Goal: Information Seeking & Learning: Find specific fact

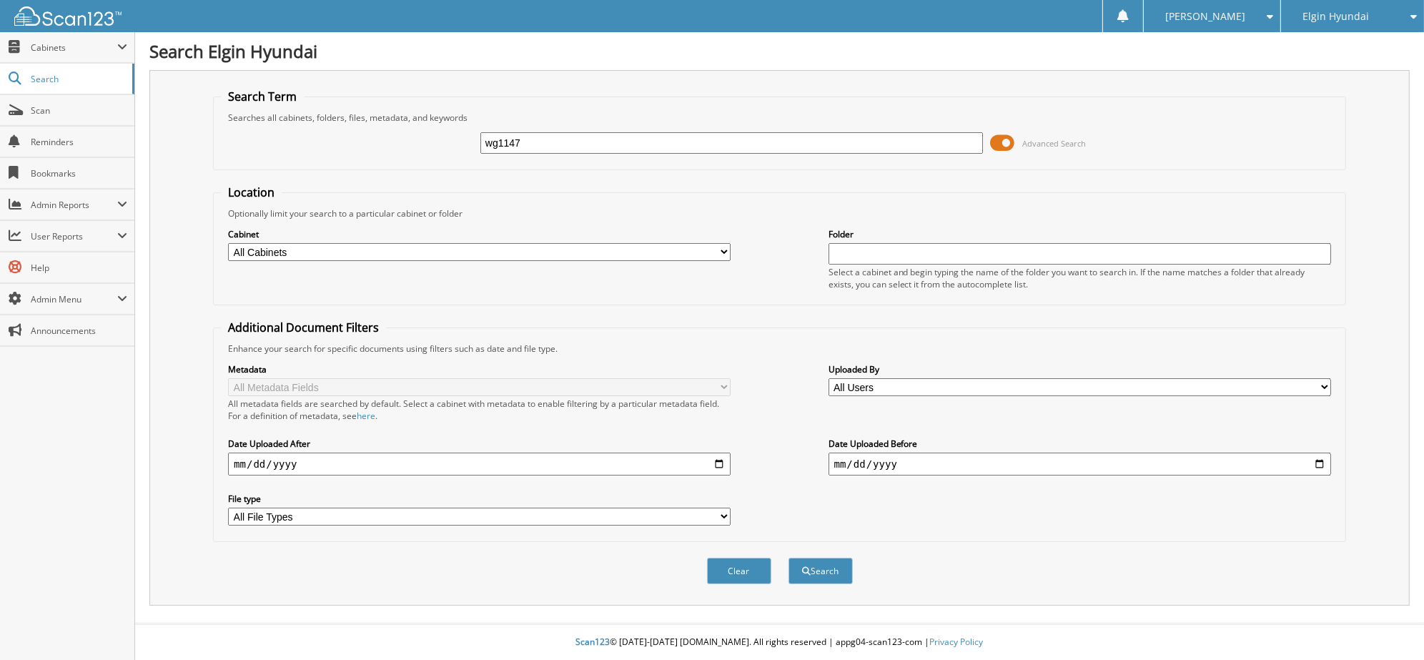
type input "wg1147"
click at [788, 558] on button "Search" at bounding box center [820, 571] width 64 height 26
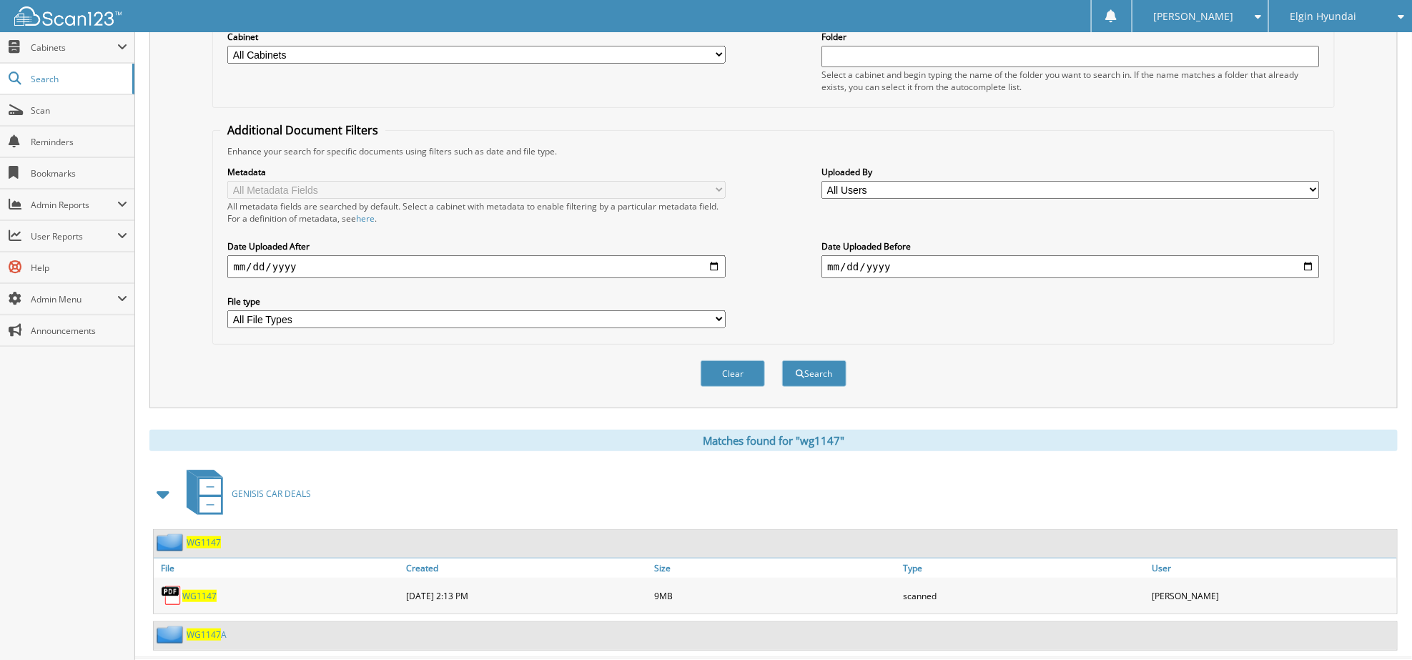
scroll to position [217, 0]
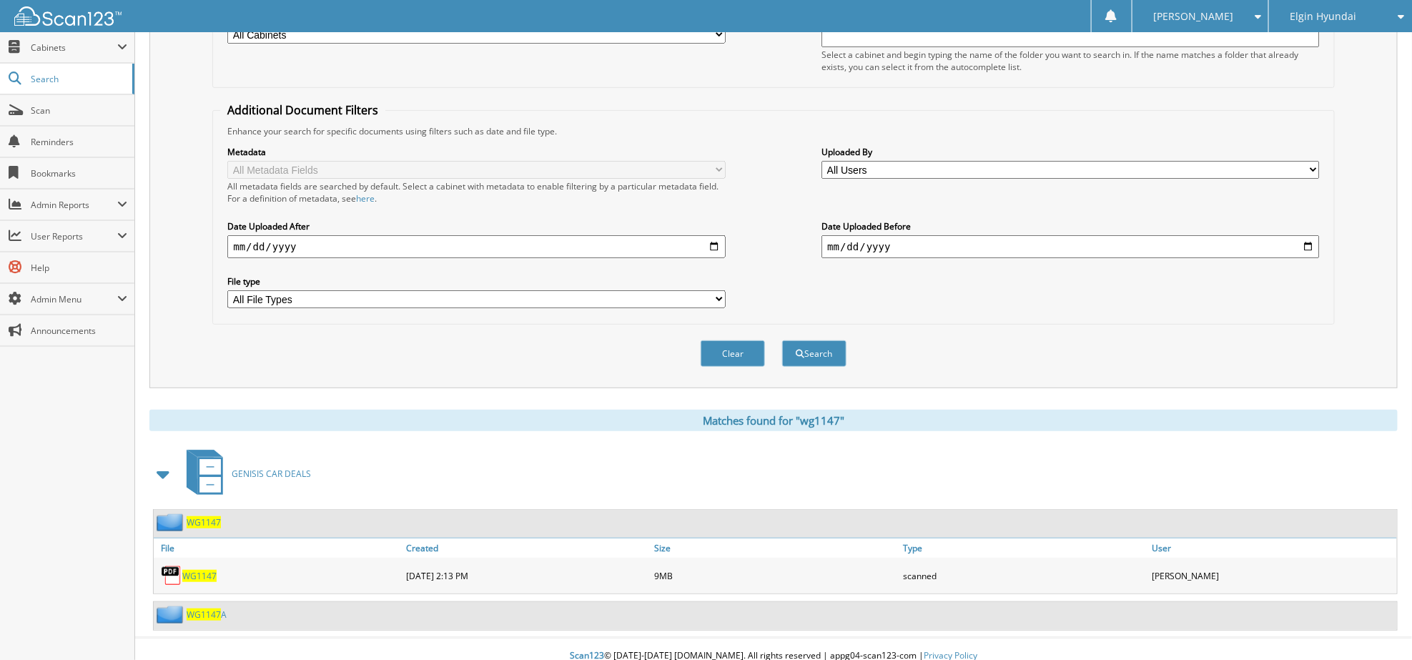
click at [211, 570] on span "WG1147" at bounding box center [199, 576] width 34 height 12
click at [1273, 329] on div "Clear Search" at bounding box center [773, 354] width 1122 height 58
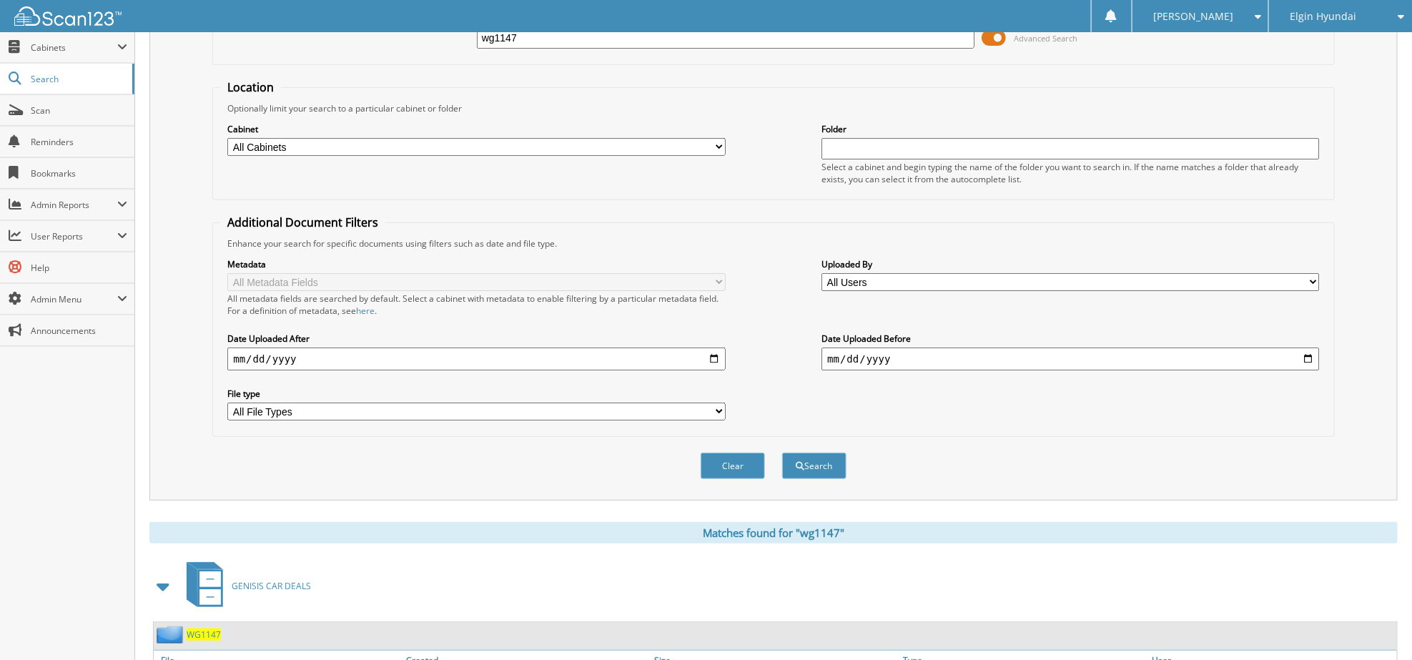
scroll to position [0, 0]
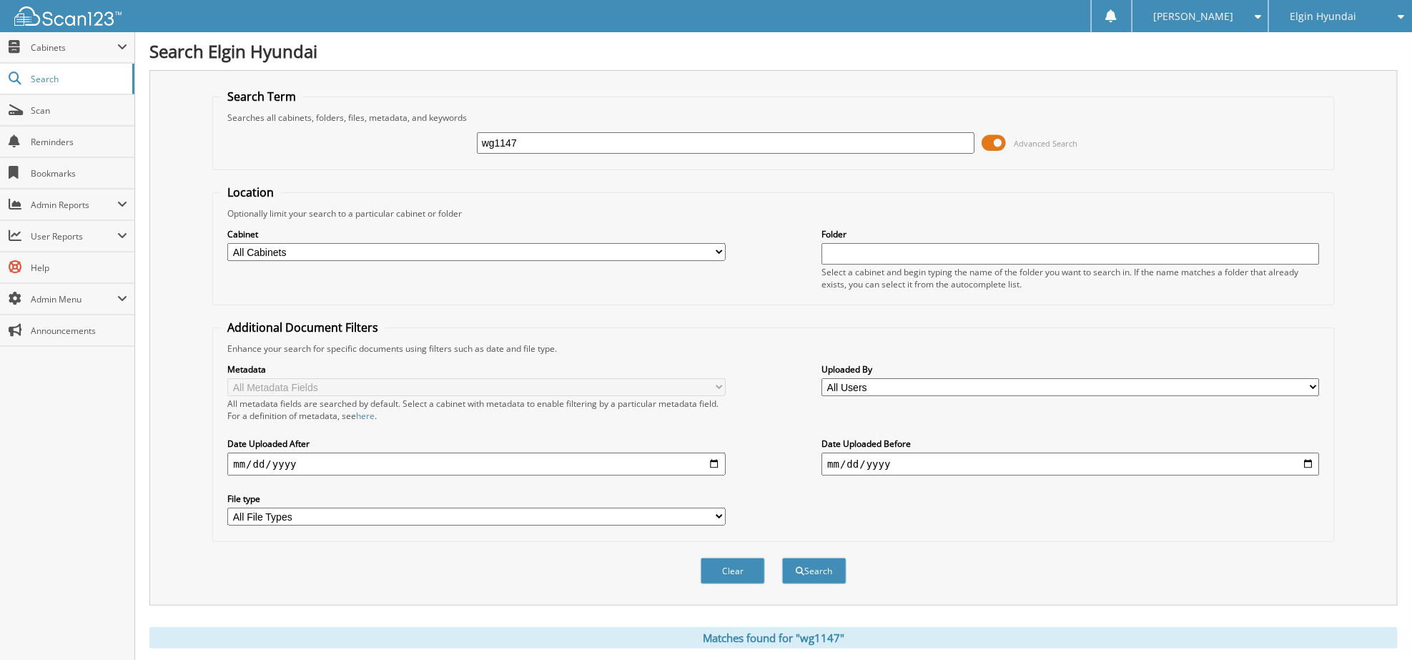
drag, startPoint x: 554, startPoint y: 140, endPoint x: 217, endPoint y: 137, distance: 337.4
click at [217, 137] on fieldset "Search Term Searches all cabinets, folders, files, metadata, and keywords wg114…" at bounding box center [773, 129] width 1122 height 81
paste input "WBA53DB04SCT73638"
type input "WBA53DB04SCT73638"
click at [782, 558] on button "Search" at bounding box center [814, 571] width 64 height 26
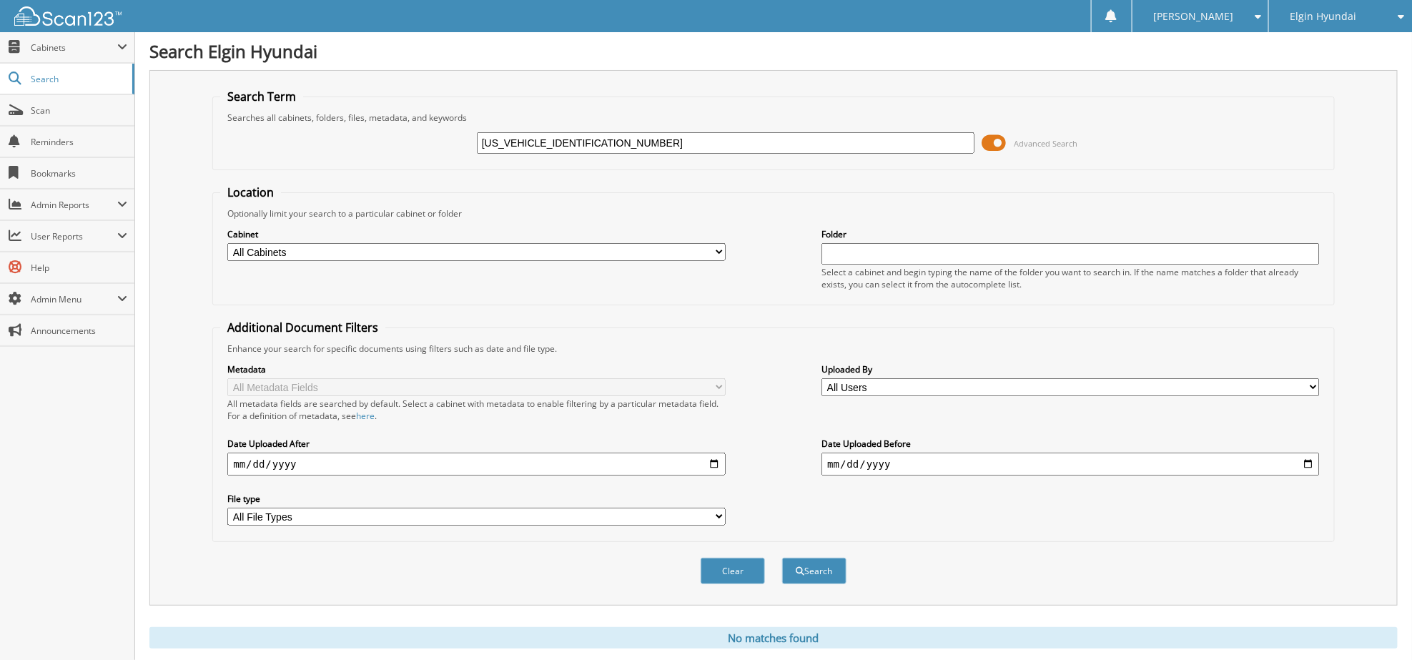
scroll to position [26, 0]
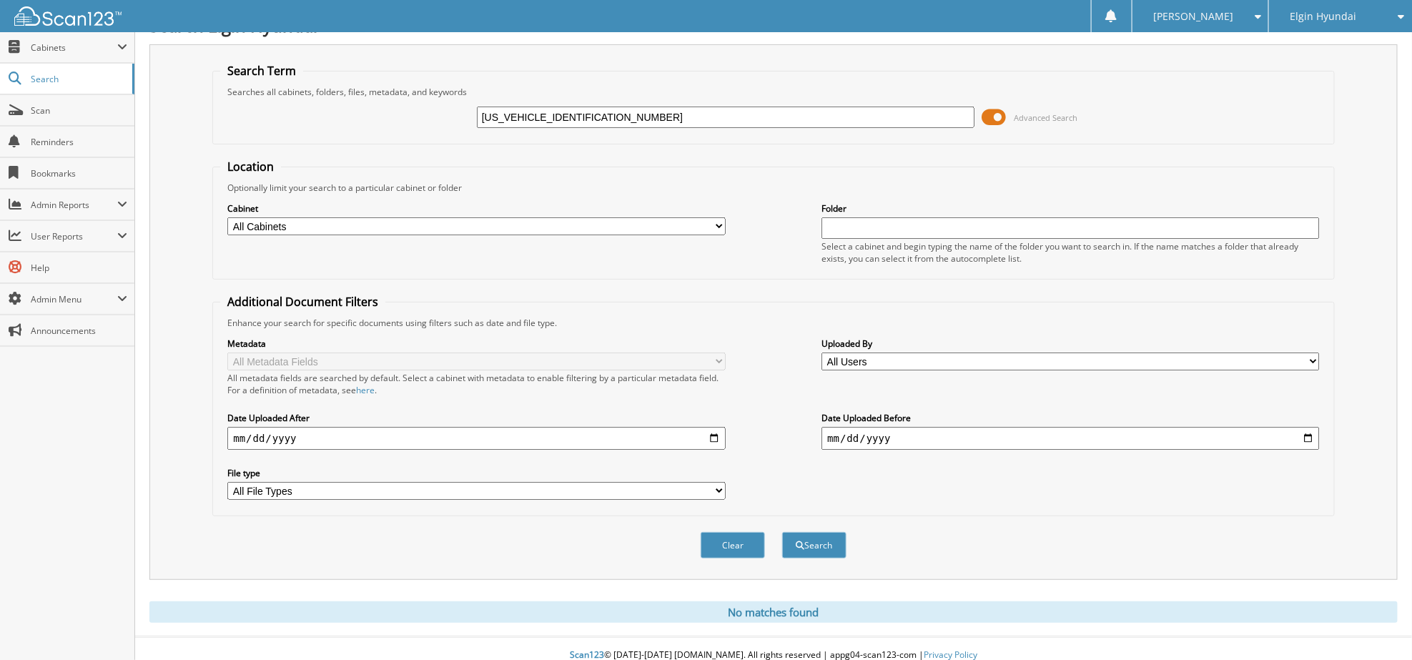
drag, startPoint x: 627, startPoint y: 112, endPoint x: 199, endPoint y: 112, distance: 428.2
click at [200, 112] on div "Search Term Searches all cabinets, folders, files, metadata, and keywords WBA53…" at bounding box center [773, 311] width 1248 height 535
type input "1147"
click at [782, 532] on button "Search" at bounding box center [814, 545] width 64 height 26
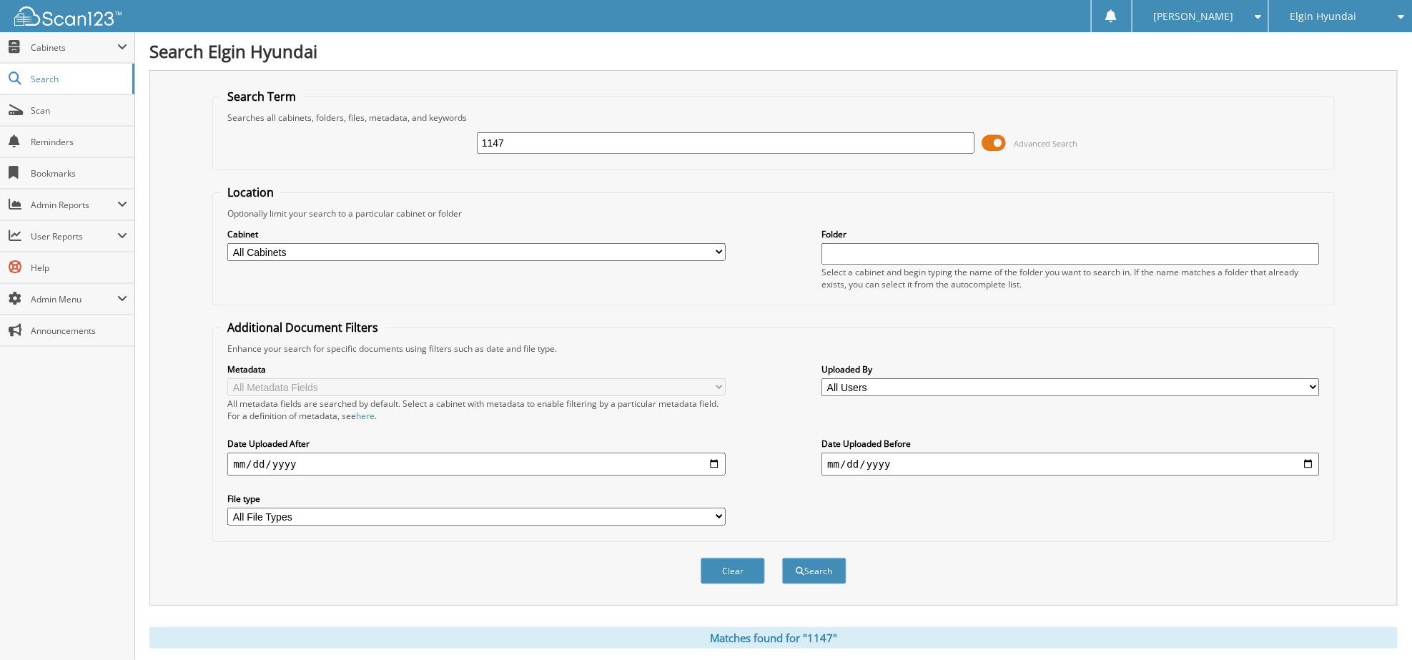
drag, startPoint x: 556, startPoint y: 137, endPoint x: 349, endPoint y: 142, distance: 207.4
click at [349, 142] on div "1147 Advanced Search" at bounding box center [773, 143] width 1106 height 39
type input "g1147"
click at [782, 558] on button "Search" at bounding box center [814, 571] width 64 height 26
drag, startPoint x: 548, startPoint y: 142, endPoint x: 329, endPoint y: 130, distance: 219.0
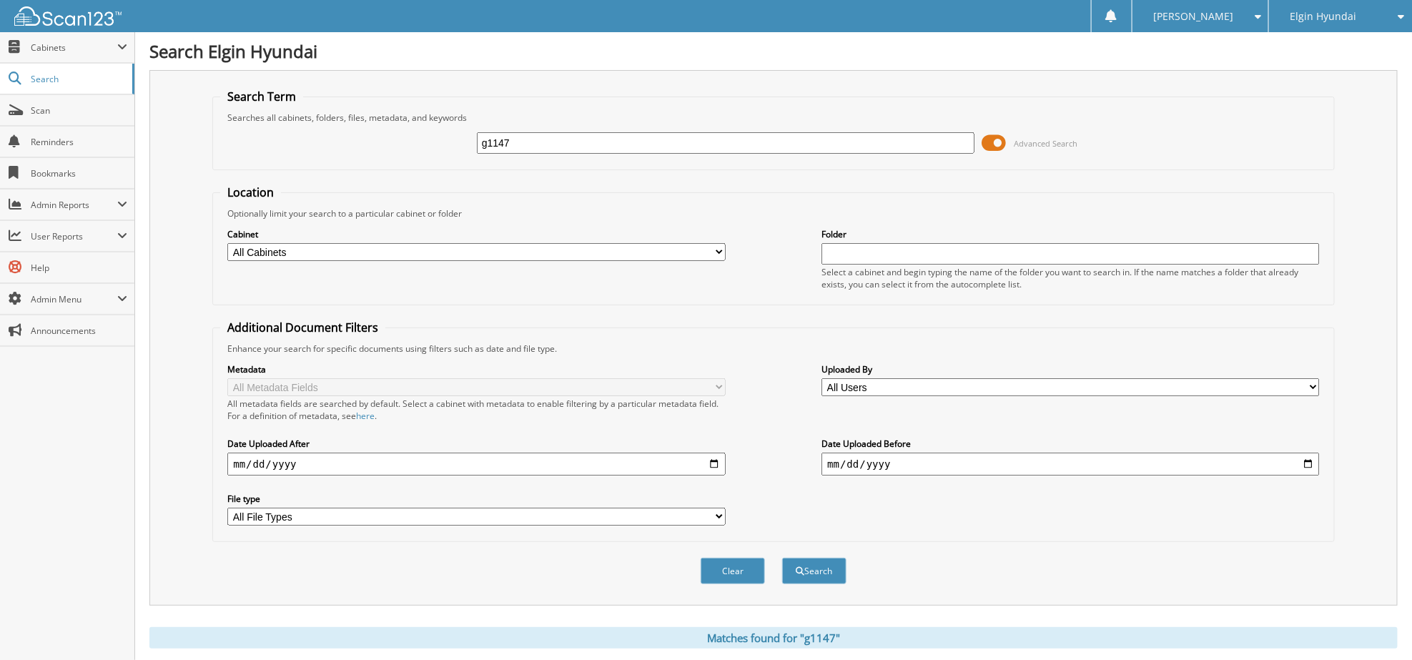
click at [329, 130] on div "g1147 Advanced Search" at bounding box center [773, 143] width 1106 height 39
type input "w9230"
click at [782, 558] on button "Search" at bounding box center [814, 571] width 64 height 26
drag, startPoint x: 413, startPoint y: 134, endPoint x: 290, endPoint y: 127, distance: 123.2
click at [274, 127] on div "w9230 Advanced Search" at bounding box center [773, 143] width 1106 height 39
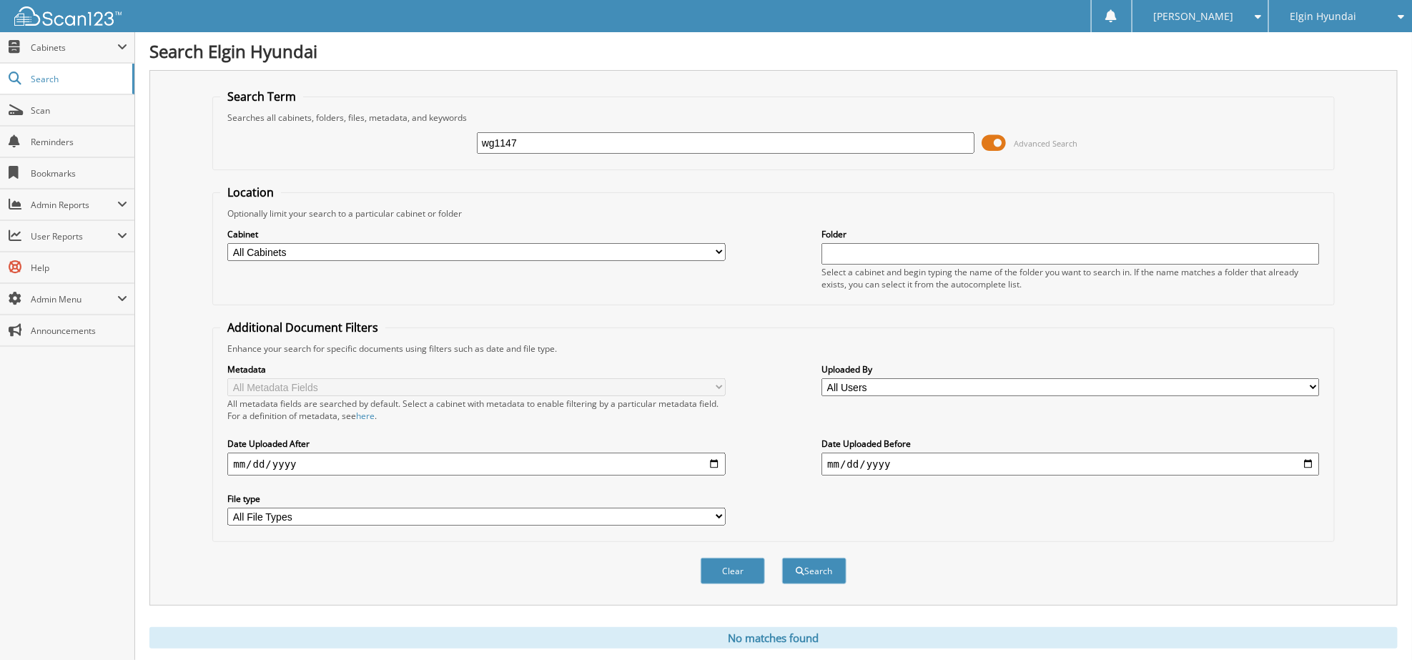
type input "wg1147"
click at [782, 558] on button "Search" at bounding box center [814, 571] width 64 height 26
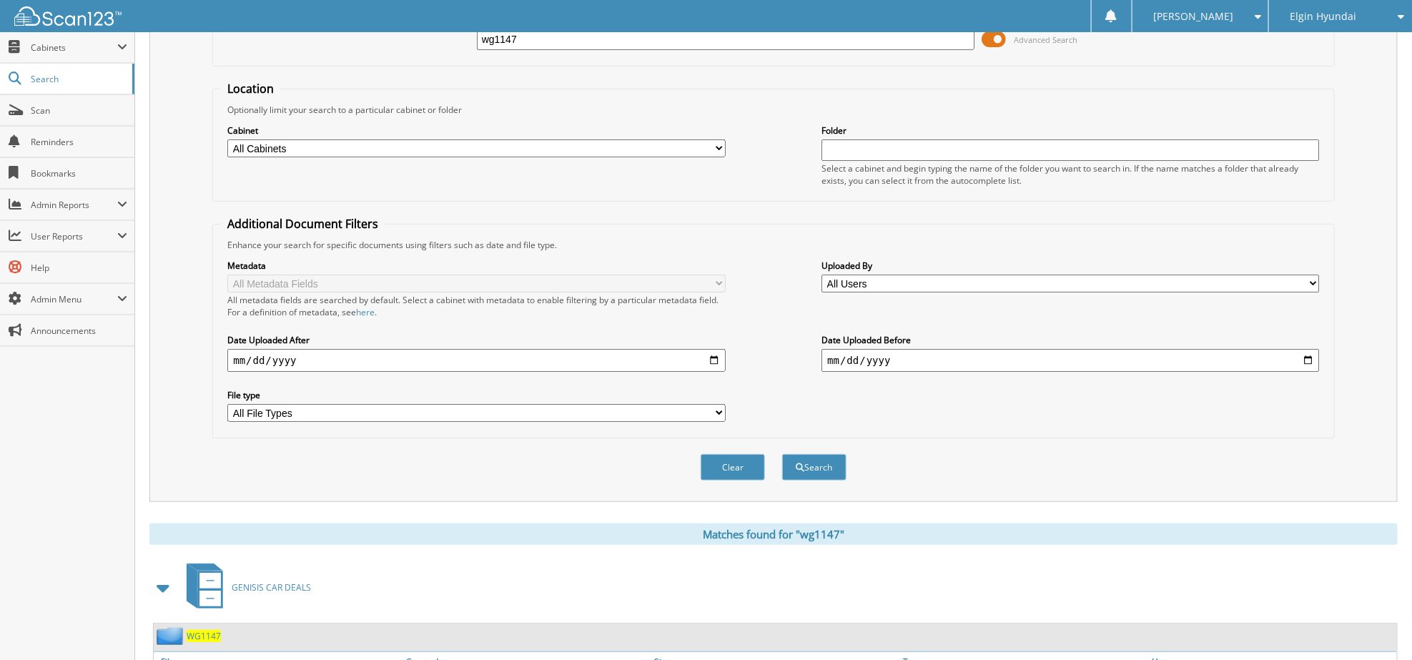
scroll to position [217, 0]
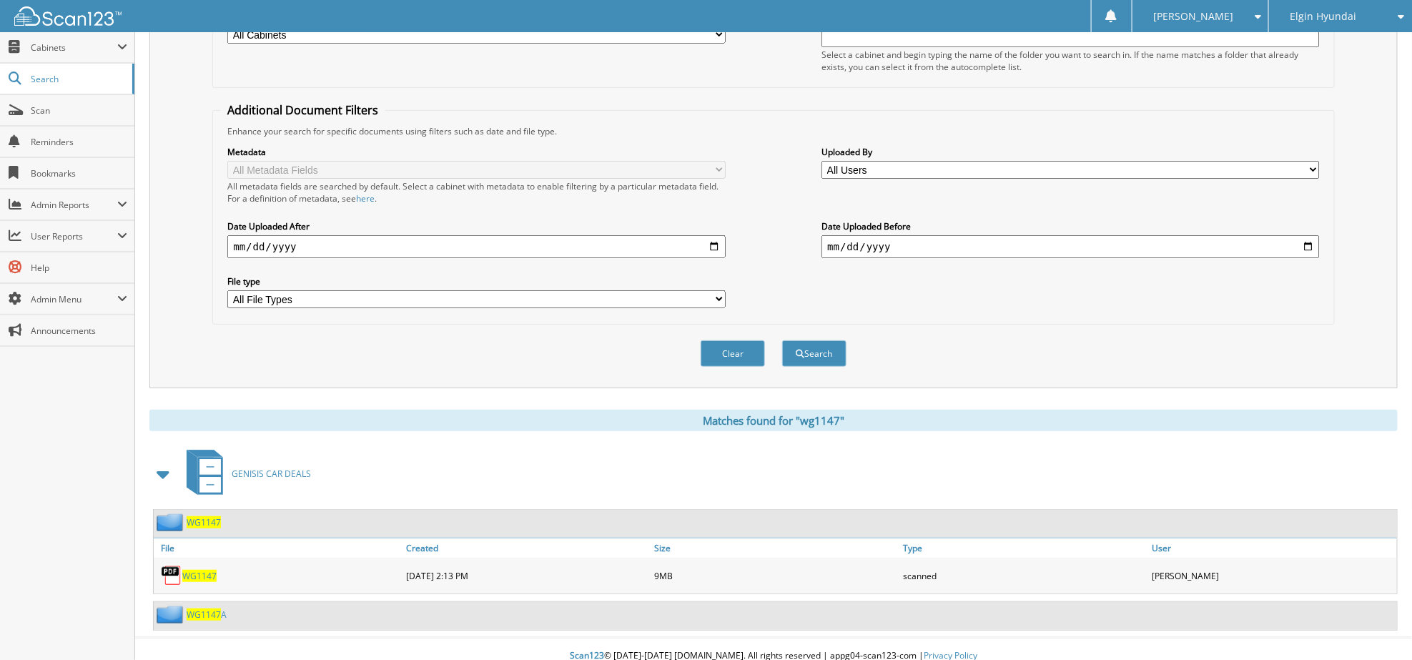
click at [204, 608] on span "WG1147" at bounding box center [204, 614] width 34 height 12
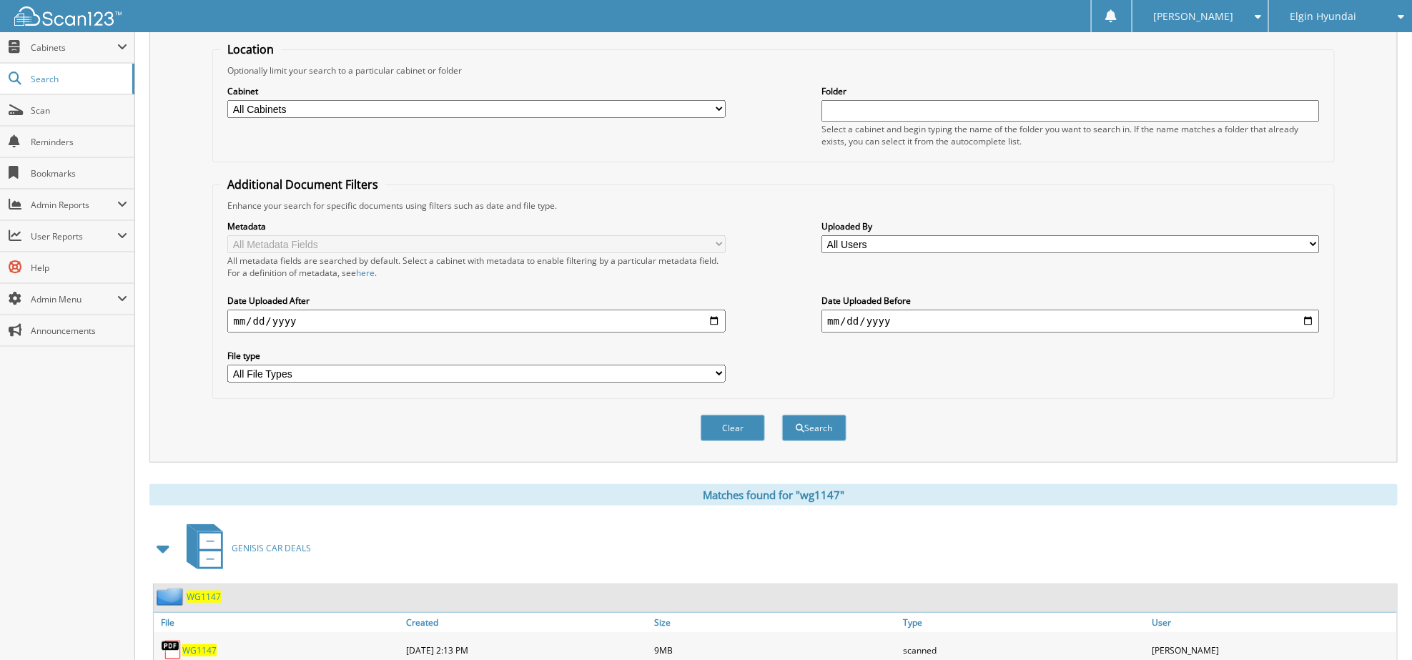
scroll to position [217, 0]
